Goal: Information Seeking & Learning: Learn about a topic

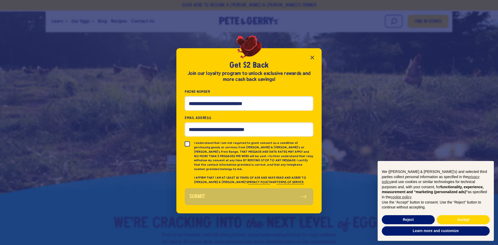
click at [313, 58] on icon "Close popup" at bounding box center [312, 57] width 6 height 6
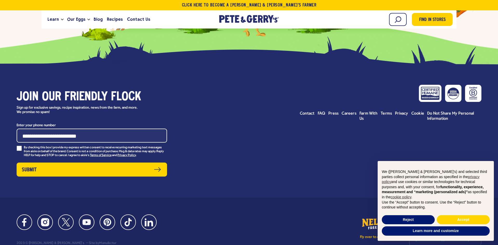
scroll to position [2614, 0]
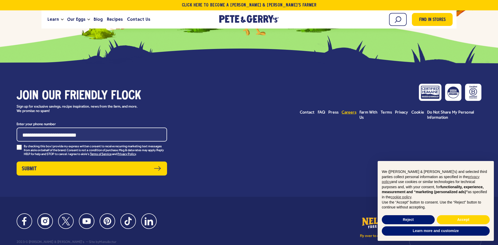
click at [351, 110] on span "Careers" at bounding box center [348, 112] width 15 height 4
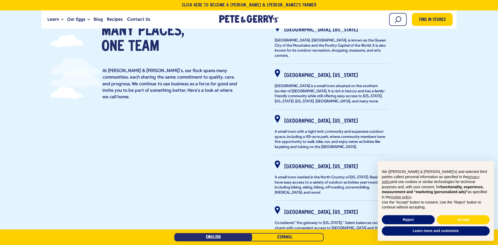
scroll to position [259, 0]
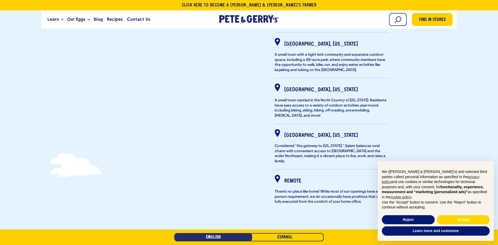
drag, startPoint x: 291, startPoint y: 176, endPoint x: 293, endPoint y: 164, distance: 13.1
click at [291, 176] on div "Remote There's no place like home! While most of our openings have an in-person…" at bounding box center [331, 190] width 114 height 30
click at [293, 164] on ul "Gainesville, Georgia Gainesville, GA, is known as the Queen City of the Mountai…" at bounding box center [338, 78] width 129 height 263
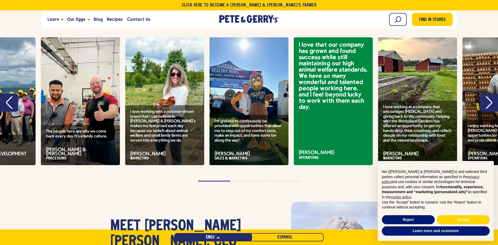
scroll to position [857, 0]
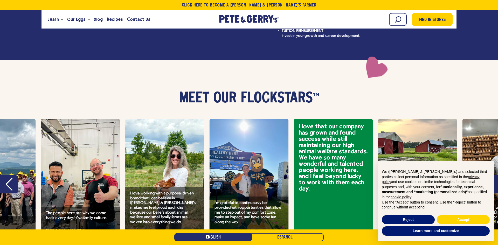
click at [486, 175] on button "Next" at bounding box center [488, 184] width 18 height 18
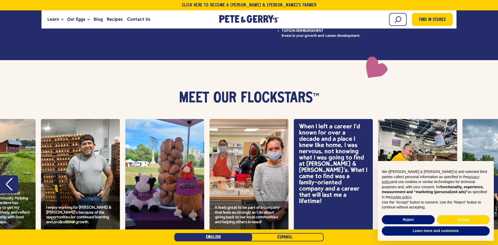
click at [488, 175] on button "Next" at bounding box center [488, 184] width 18 height 18
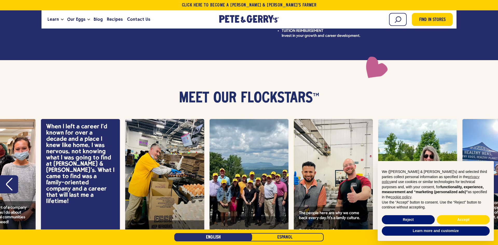
click at [487, 178] on icon "Next" at bounding box center [488, 184] width 6 height 13
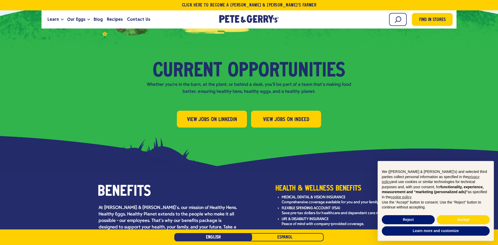
scroll to position [558, 0]
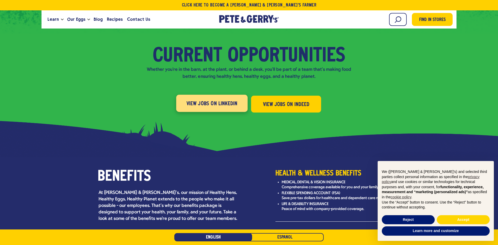
click at [190, 100] on span "View Jobs on LinkedIn" at bounding box center [211, 104] width 51 height 8
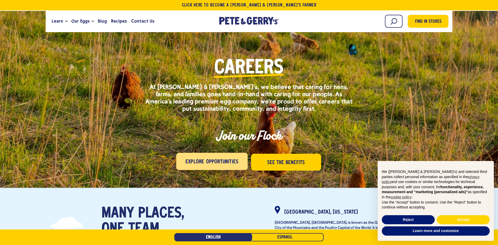
click at [225, 162] on span "Explore Opportunities" at bounding box center [211, 162] width 53 height 8
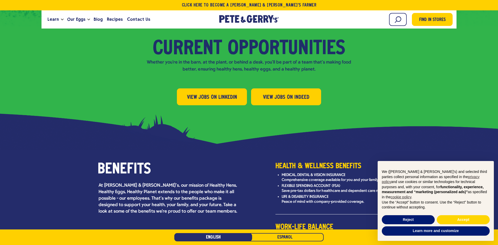
scroll to position [582, 0]
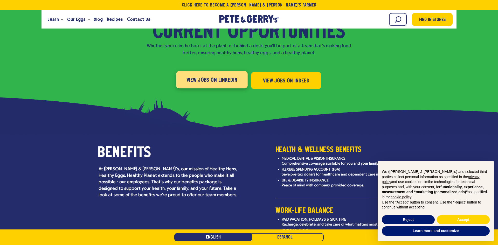
click at [202, 76] on span "View Jobs on LinkedIn" at bounding box center [211, 80] width 51 height 8
click at [191, 76] on span "View Jobs on LinkedIn" at bounding box center [211, 80] width 51 height 8
